Goal: Task Accomplishment & Management: Manage account settings

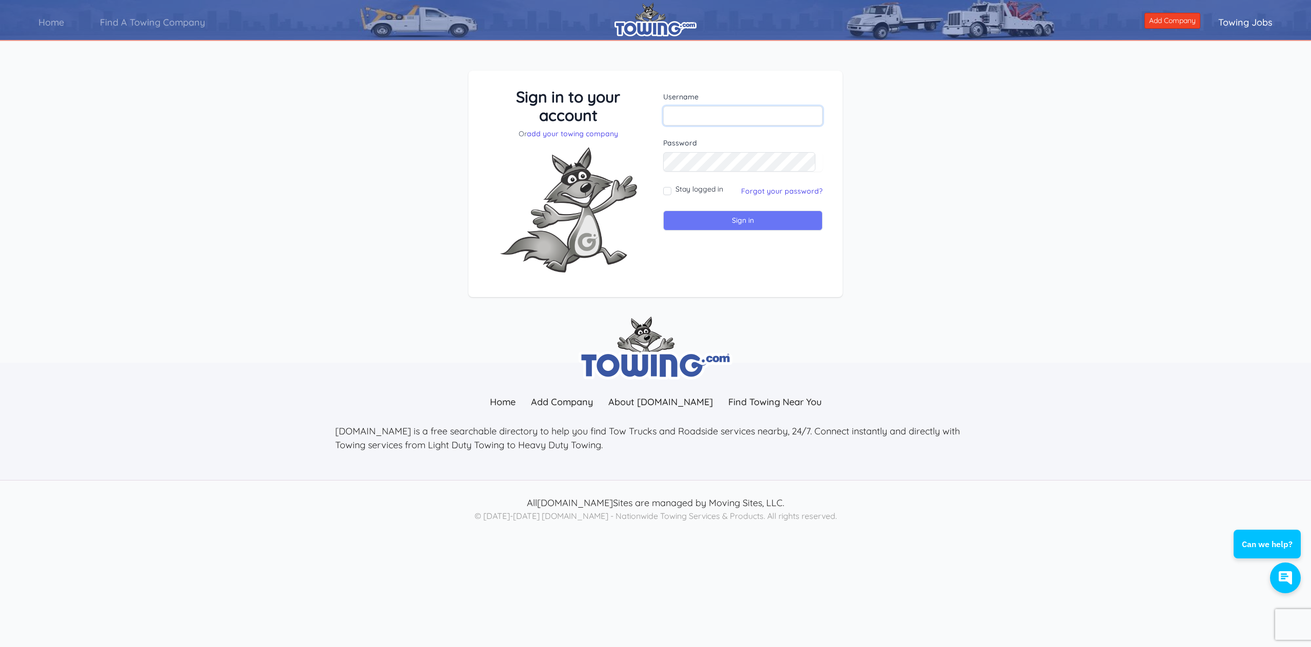
type input "[EMAIL_ADDRESS][DOMAIN_NAME]"
click at [714, 220] on input "Sign in" at bounding box center [742, 221] width 159 height 20
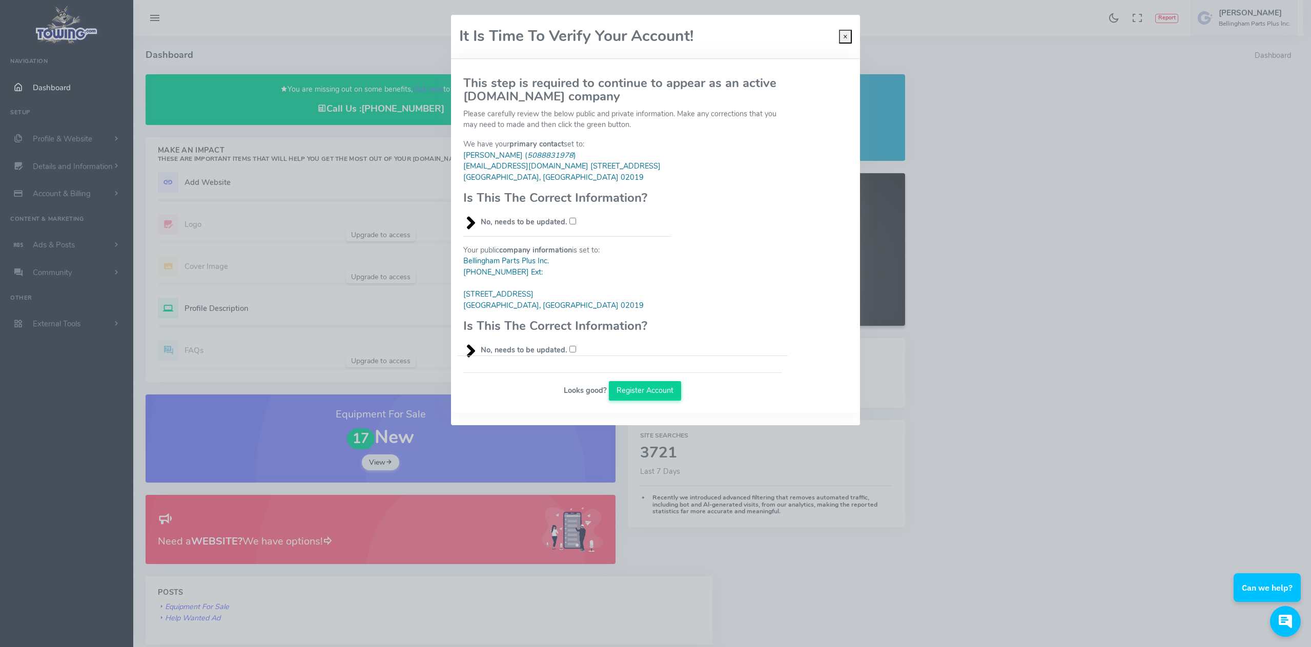
click at [570, 220] on input "No, needs to be updated." at bounding box center [572, 221] width 7 height 7
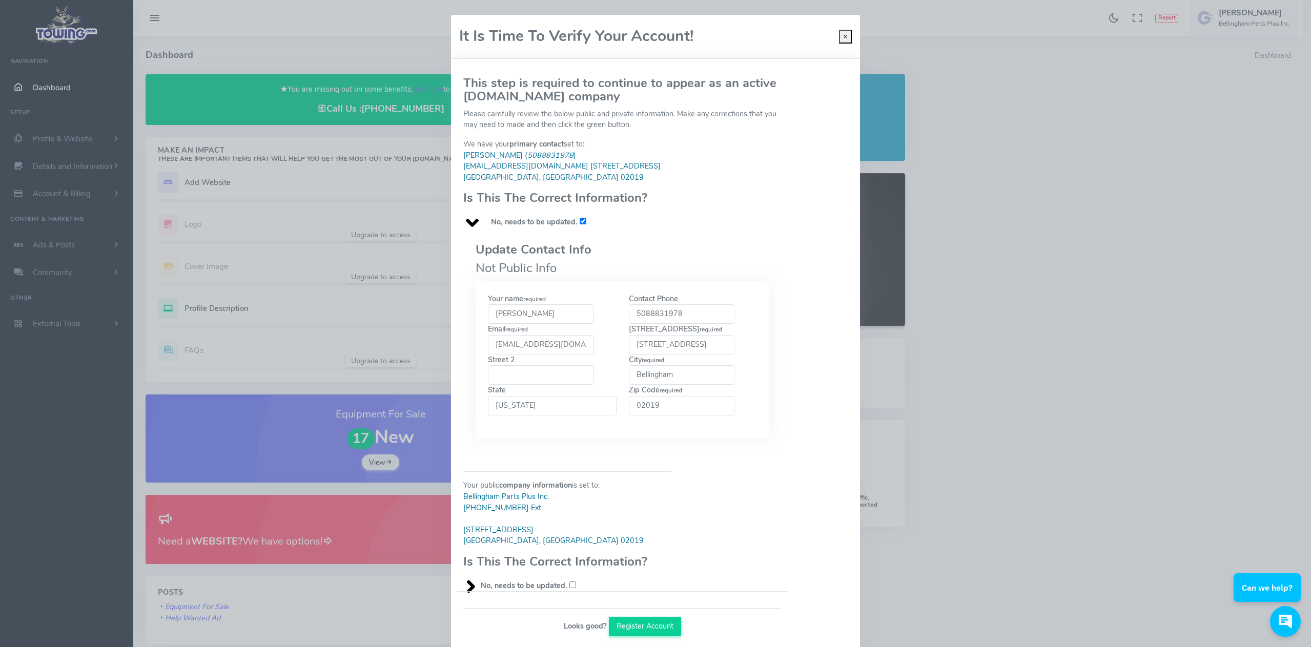
click at [580, 223] on input "No, needs to be updated." at bounding box center [583, 221] width 7 height 7
checkbox input "false"
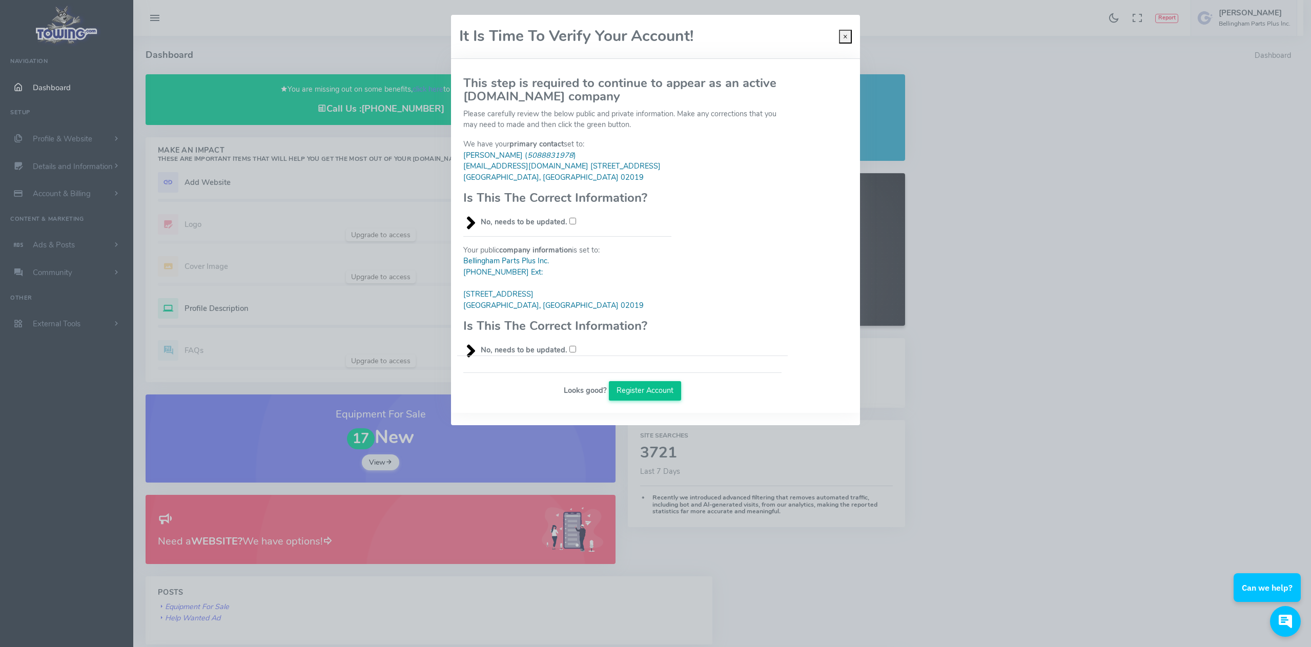
click at [633, 392] on button "Register Account" at bounding box center [645, 390] width 73 height 19
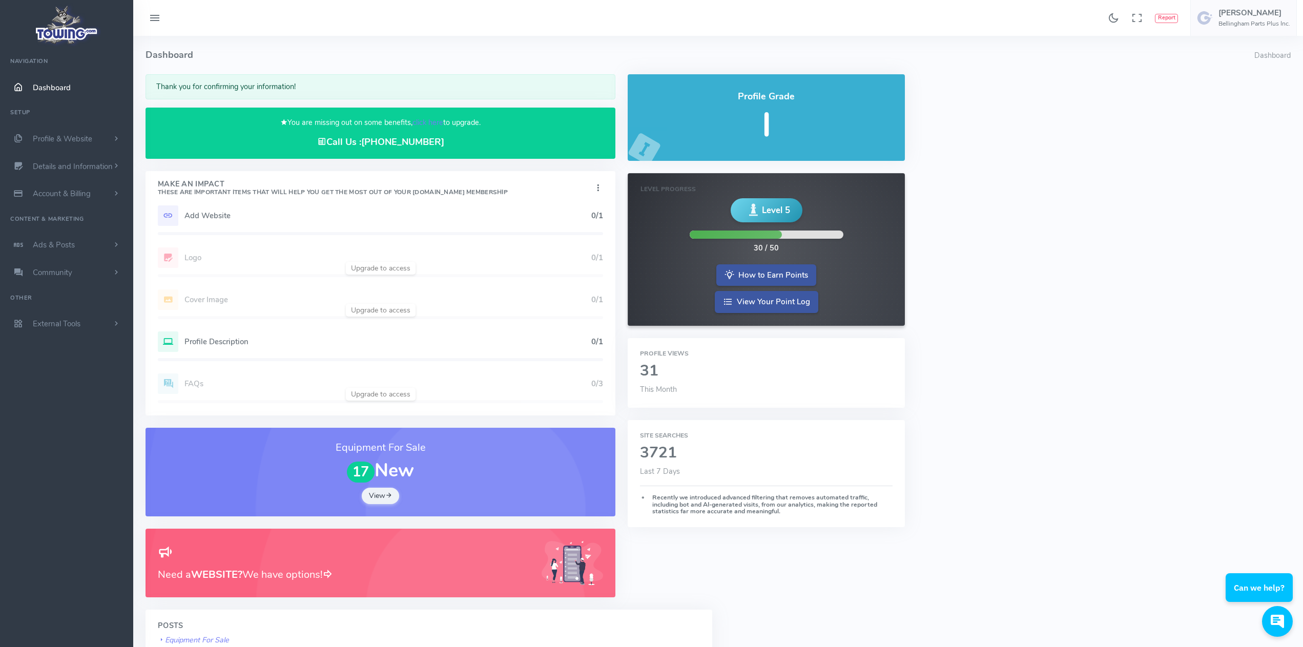
click at [372, 268] on div "Add Website 0/1 Logo 0/1 Cover Image 0/1 Profile Description 0/1 FAQs 0/3" at bounding box center [381, 311] width 470 height 210
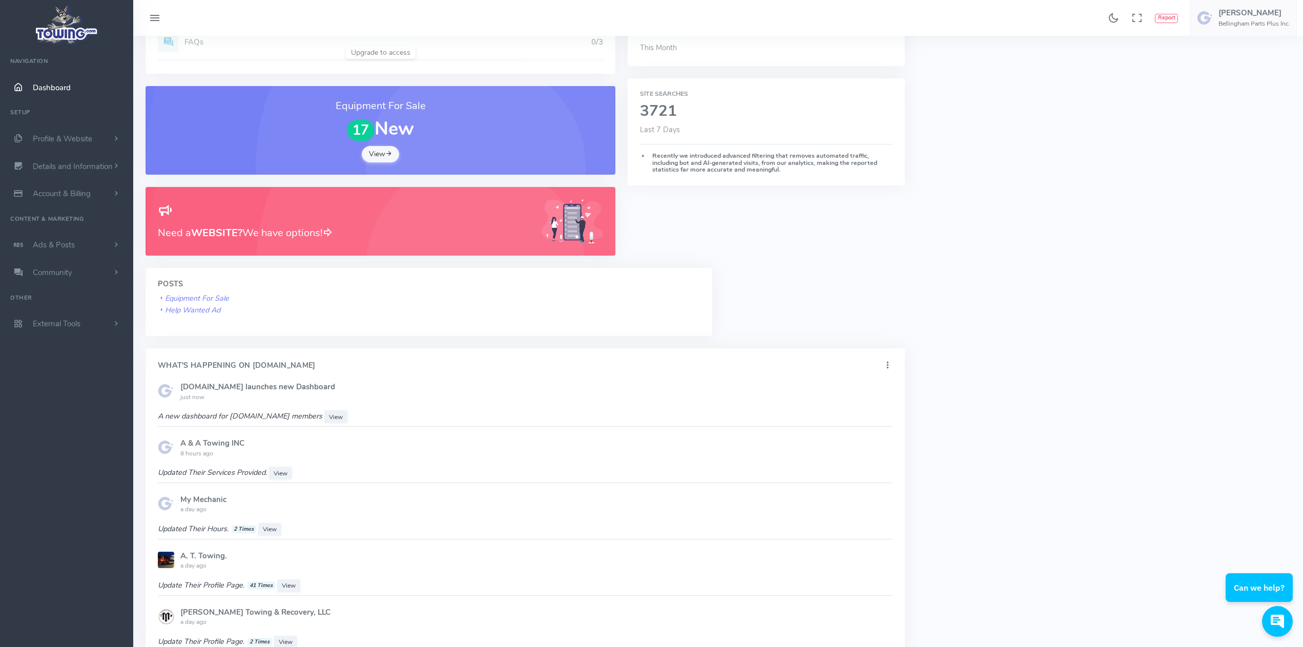
click at [385, 150] on link "View" at bounding box center [381, 154] width 38 height 16
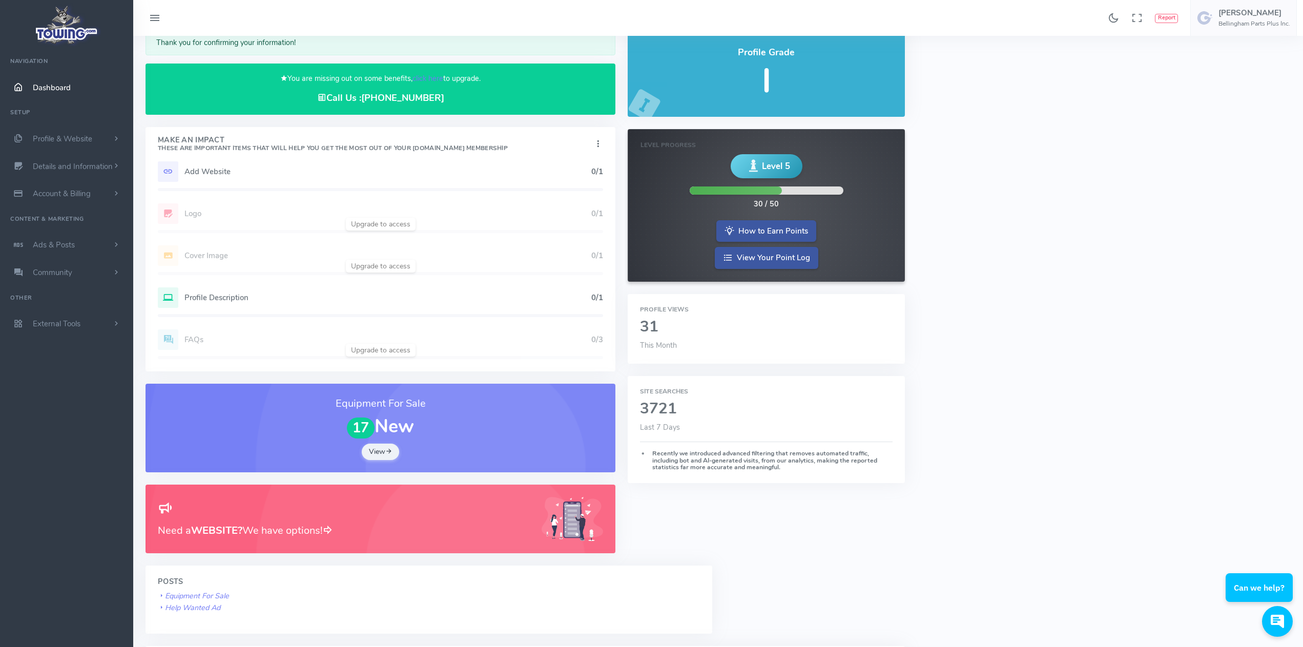
scroll to position [0, 0]
